Goal: Transaction & Acquisition: Purchase product/service

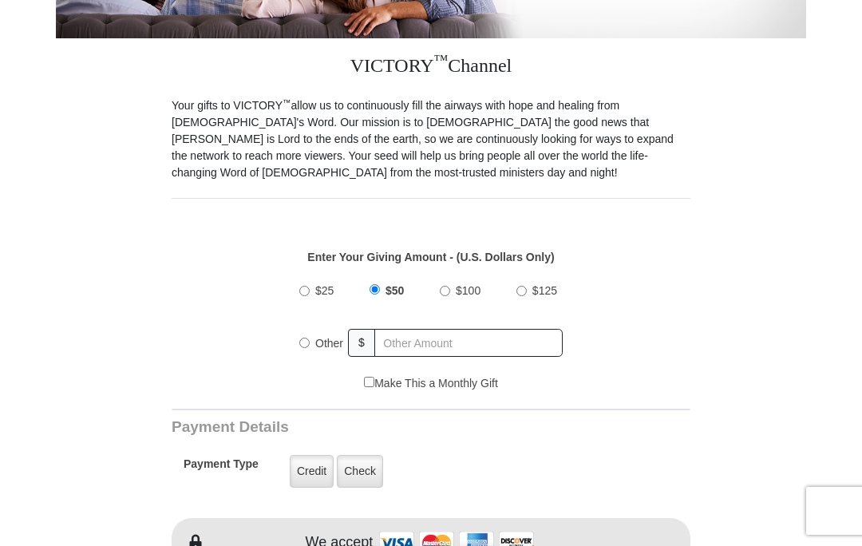
scroll to position [365, 0]
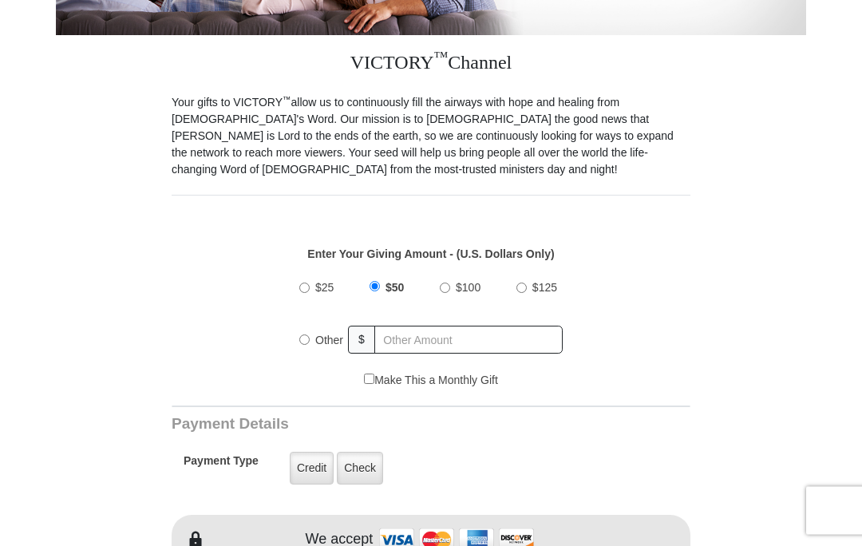
click at [303, 348] on div "Other" at bounding box center [323, 340] width 49 height 35
click at [306, 343] on input "Other" at bounding box center [304, 340] width 10 height 10
radio input "true"
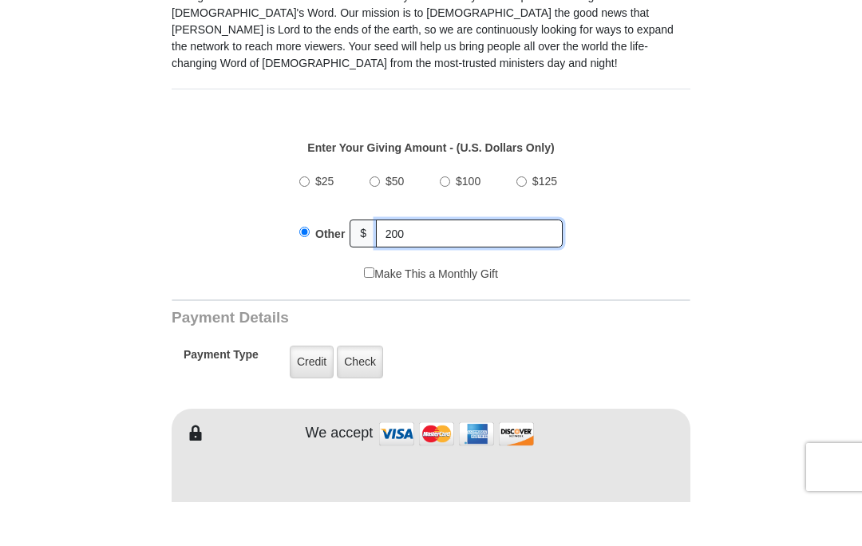
scroll to position [429, 0]
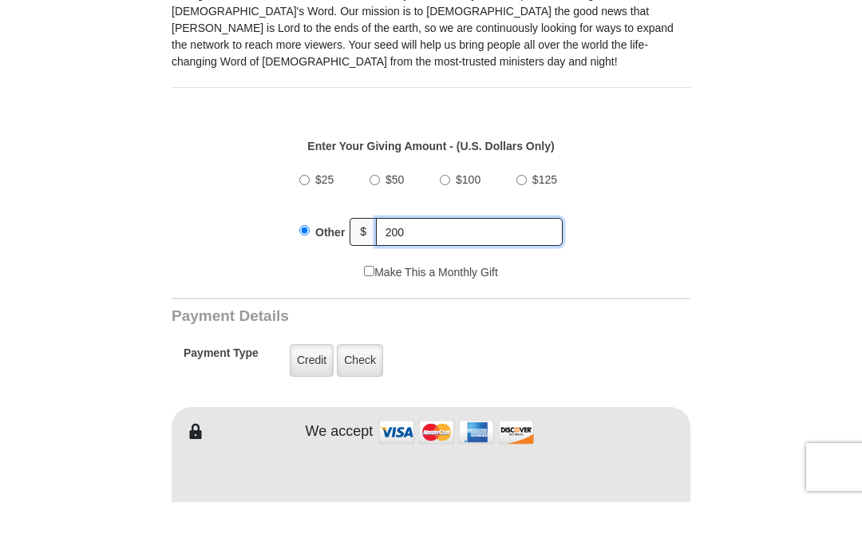
type input "200"
click at [306, 388] on label "Credit" at bounding box center [312, 404] width 44 height 33
click at [0, 0] on input "Credit" at bounding box center [0, 0] width 0 height 0
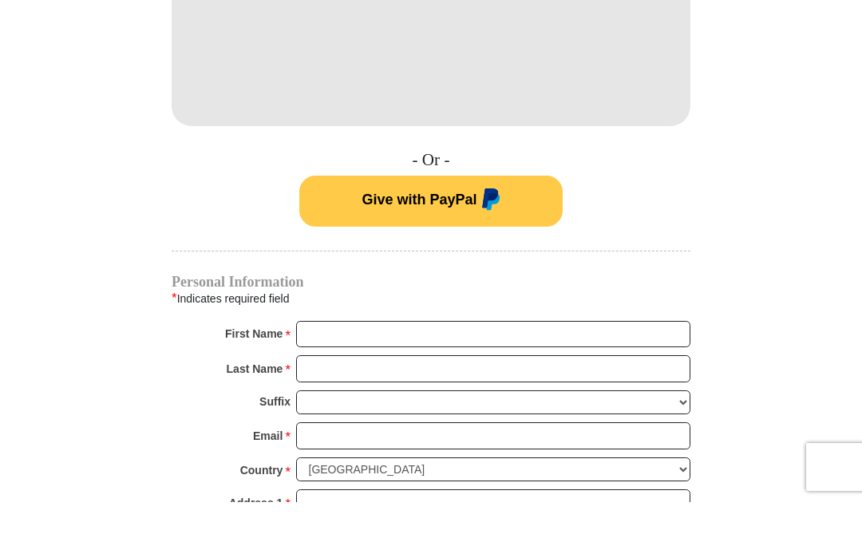
scroll to position [886, 0]
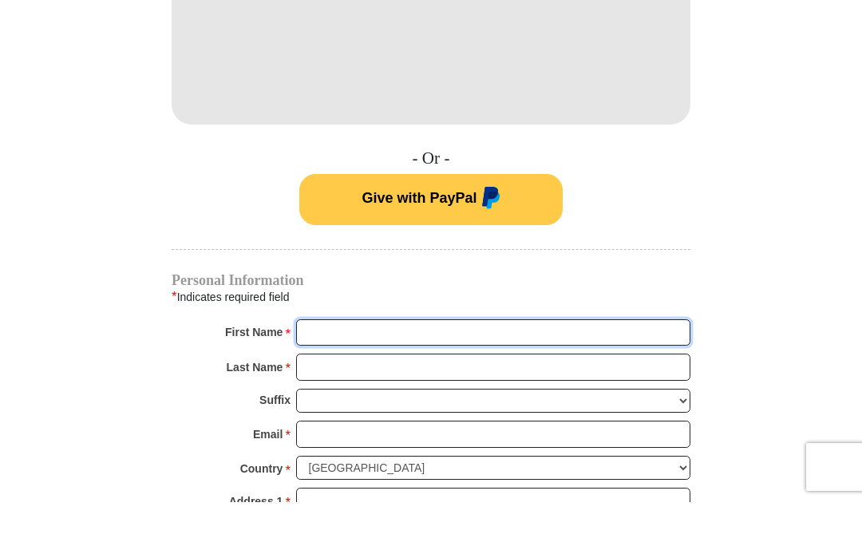
click at [314, 363] on input "First Name *" at bounding box center [493, 376] width 394 height 27
type input "April"
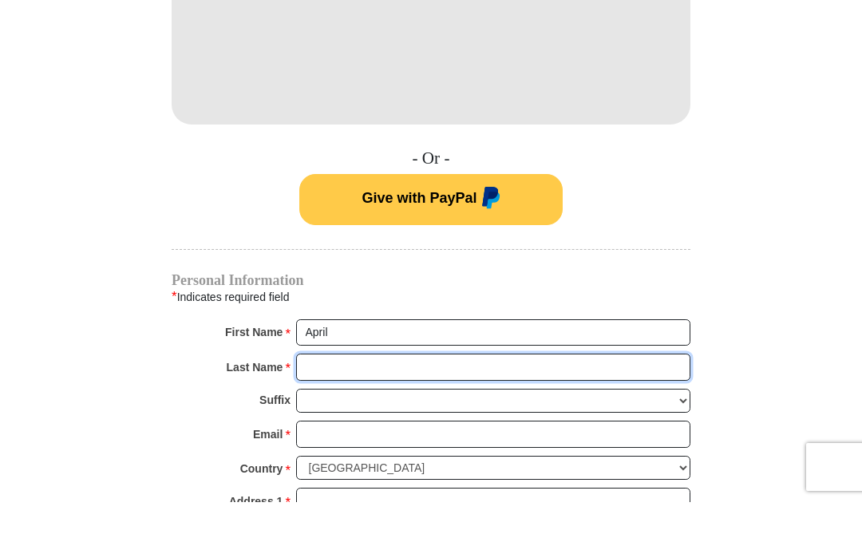
click at [316, 397] on input "Last Name *" at bounding box center [493, 410] width 394 height 27
type input "[PERSON_NAME]"
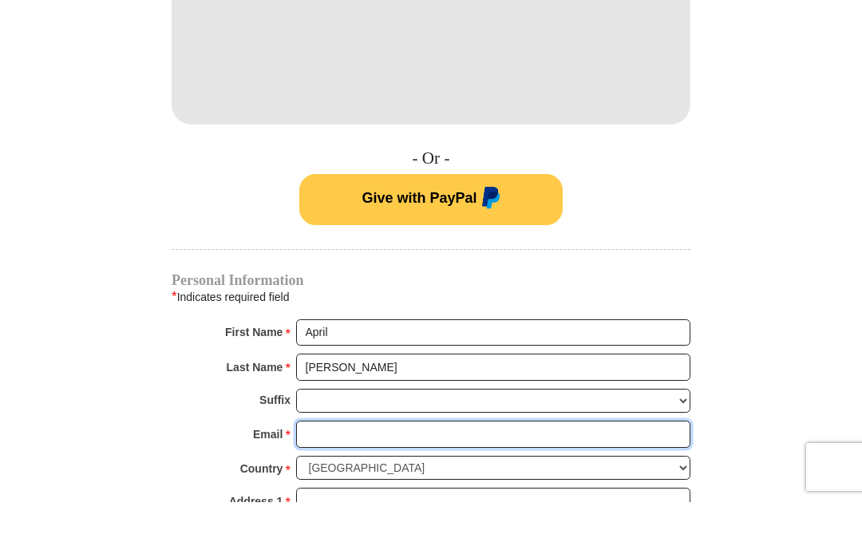
click at [317, 464] on input "Email *" at bounding box center [493, 477] width 394 height 27
type input "[EMAIL_ADDRESS][DOMAIN_NAME]"
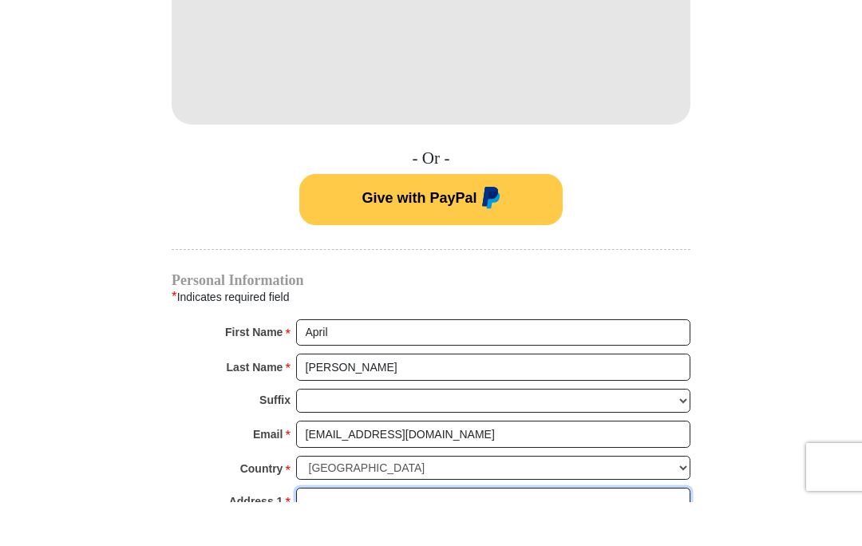
click at [315, 531] on input "Address 1 *" at bounding box center [493, 544] width 394 height 27
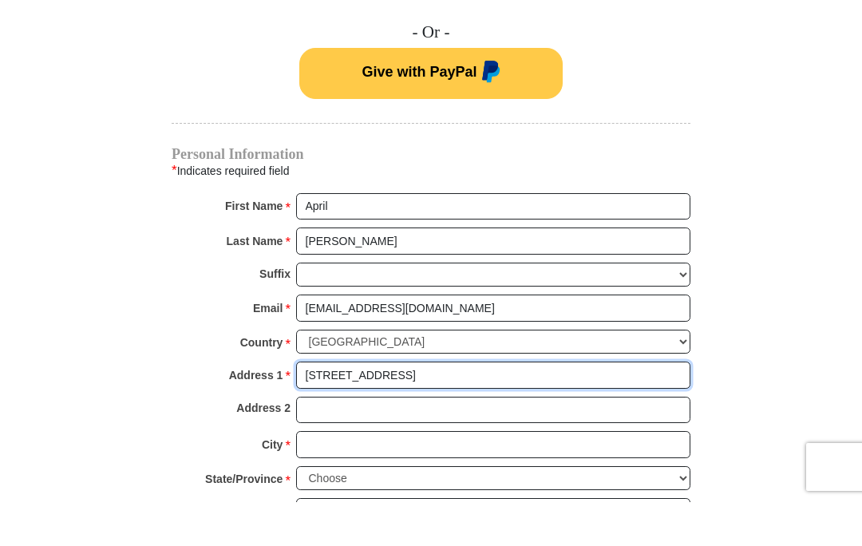
scroll to position [1044, 0]
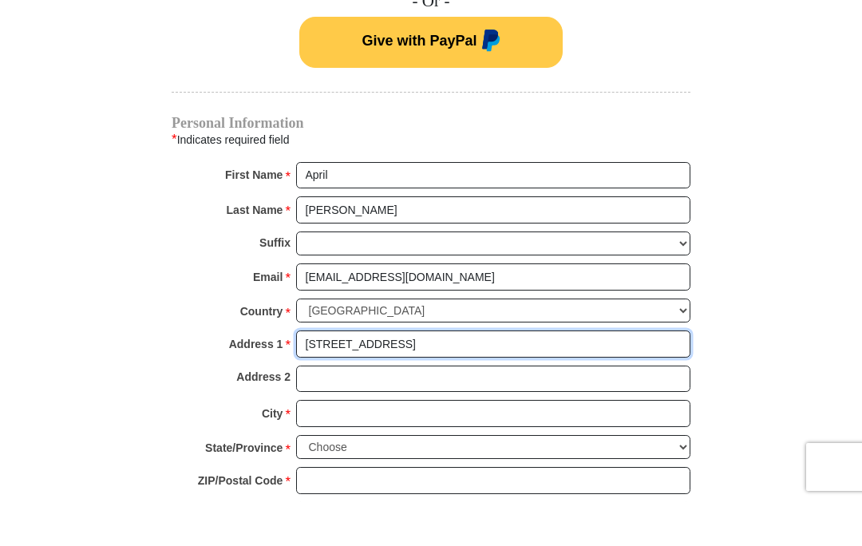
type input "[STREET_ADDRESS]"
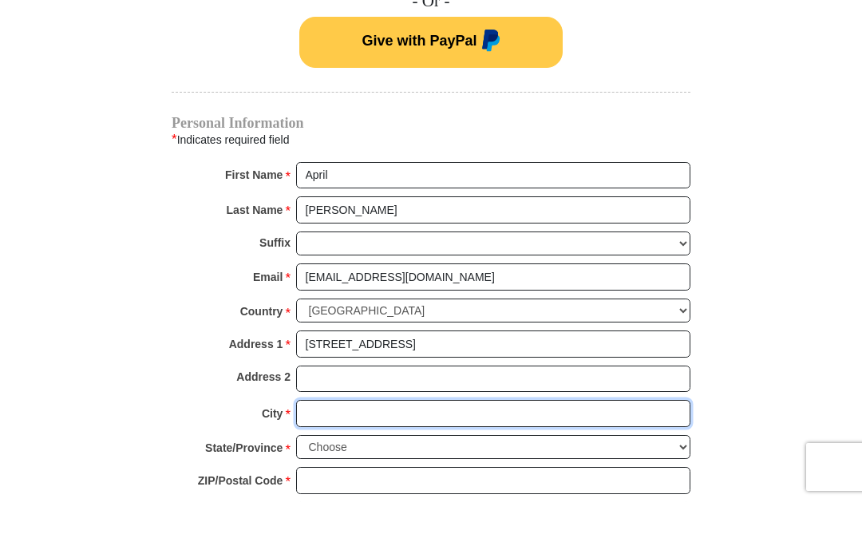
click at [334, 444] on input "City *" at bounding box center [493, 457] width 394 height 27
type input "North Chili"
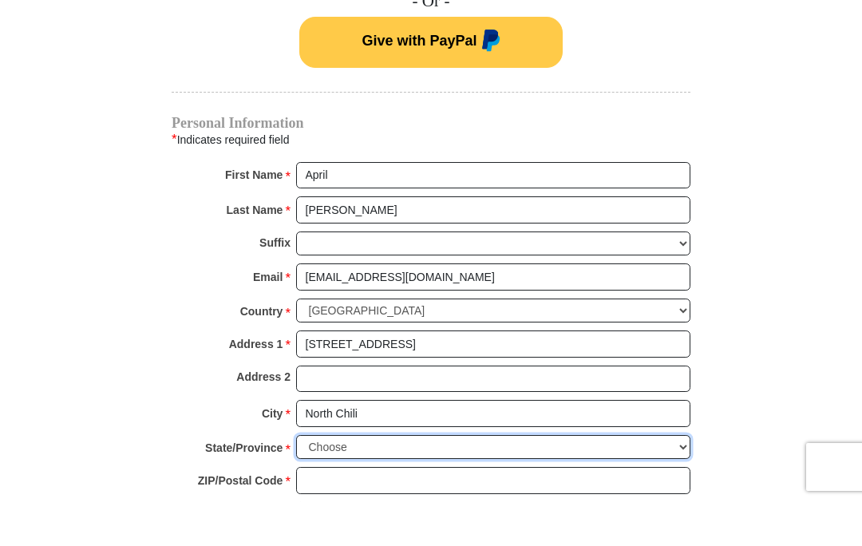
click at [483, 479] on select "Choose [US_STATE] [US_STATE] [US_STATE] [US_STATE] [US_STATE] Armed Forces Amer…" at bounding box center [493, 491] width 394 height 25
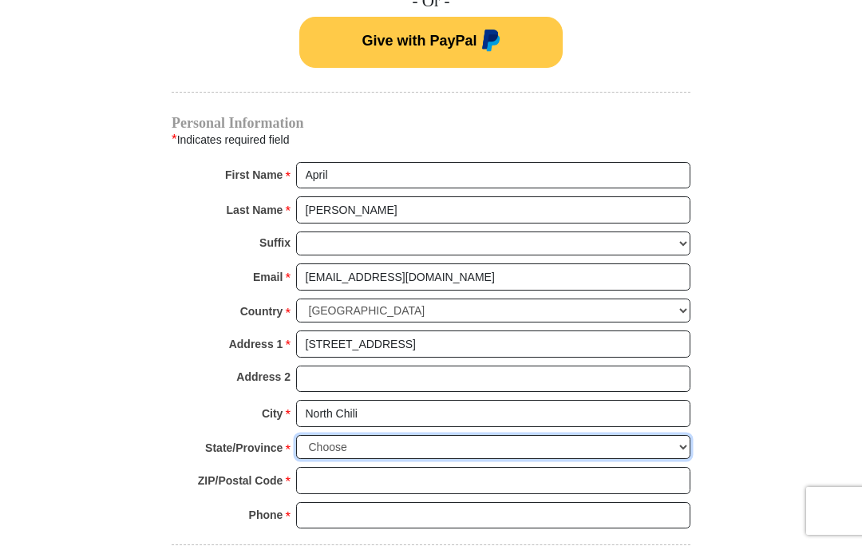
select select "NY"
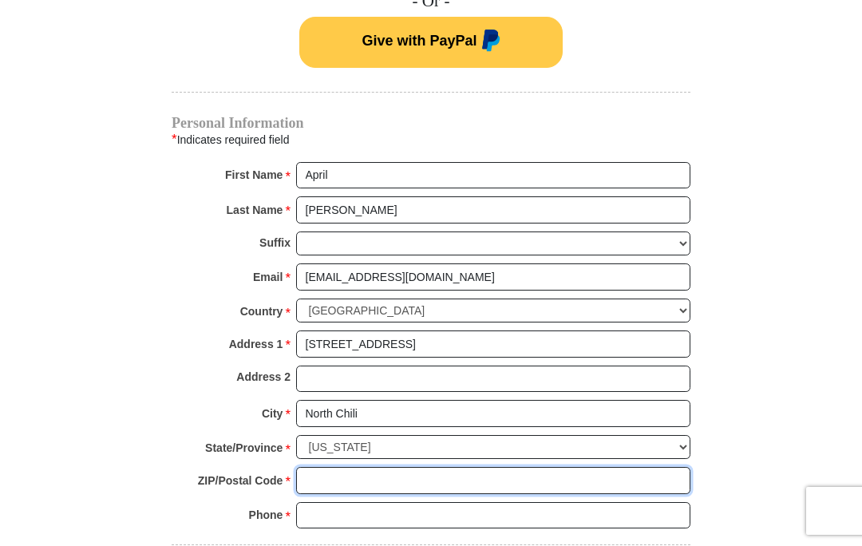
click at [333, 467] on input "ZIP/Postal Code *" at bounding box center [493, 480] width 394 height 27
type input "14514"
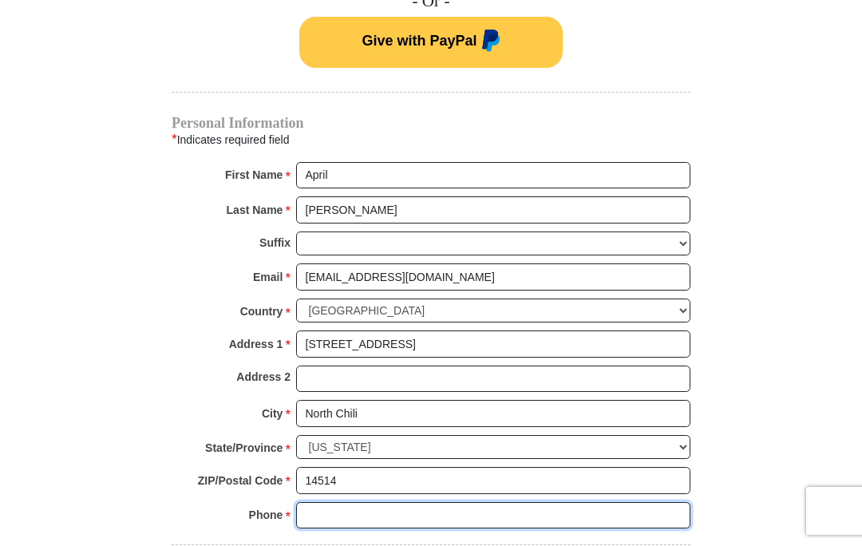
click at [340, 507] on input "Phone * *" at bounding box center [493, 515] width 394 height 27
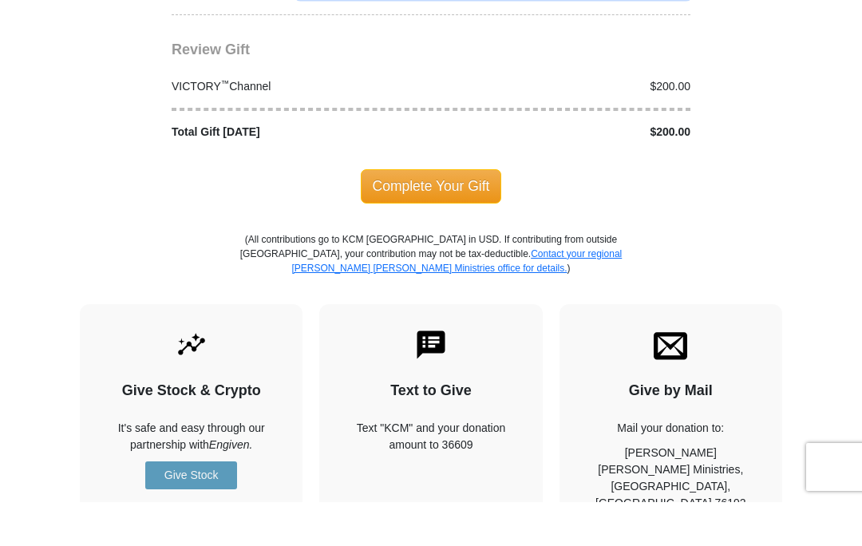
scroll to position [1574, 0]
type input "5855945143"
click at [438, 212] on span "Complete Your Gift" at bounding box center [431, 229] width 141 height 34
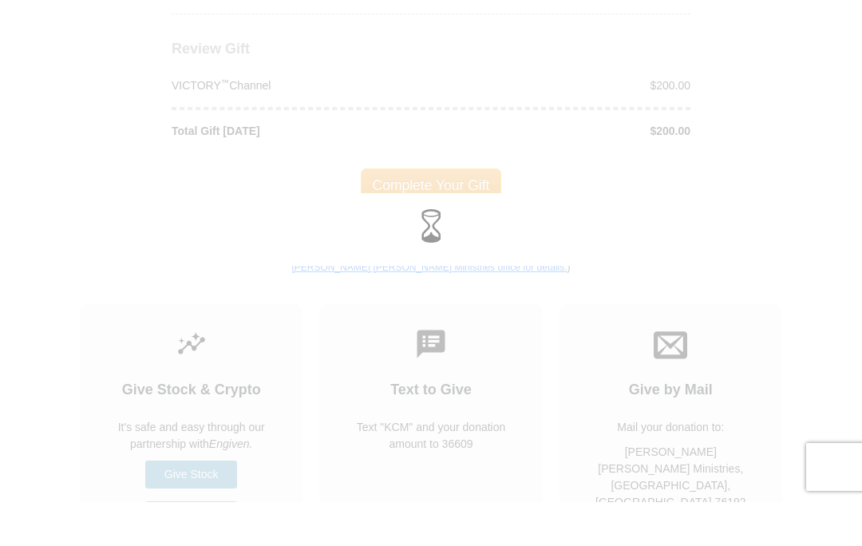
scroll to position [1618, 0]
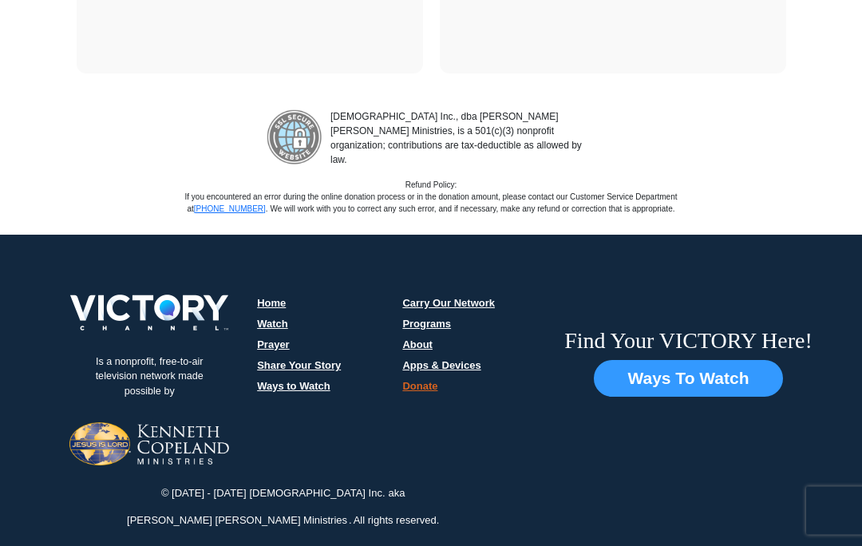
scroll to position [2437, 0]
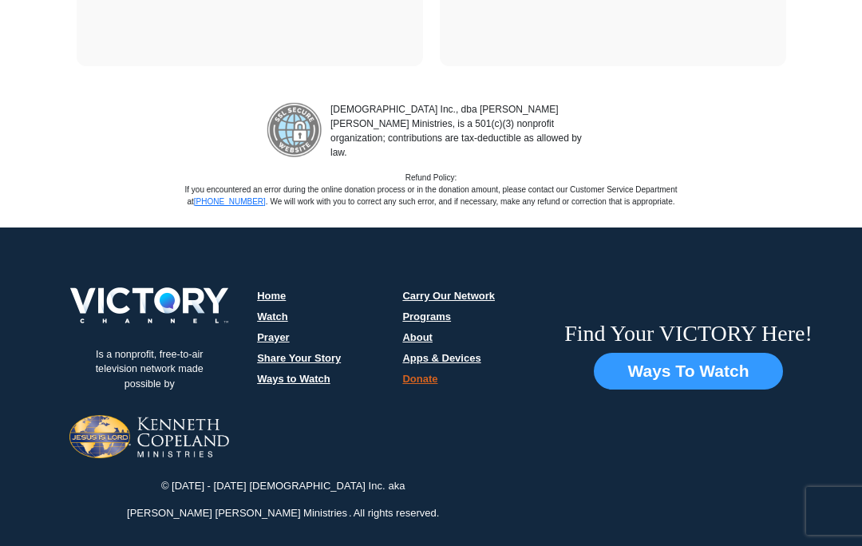
click at [274, 310] on link "Watch" at bounding box center [272, 316] width 31 height 12
